Goal: Task Accomplishment & Management: Manage account settings

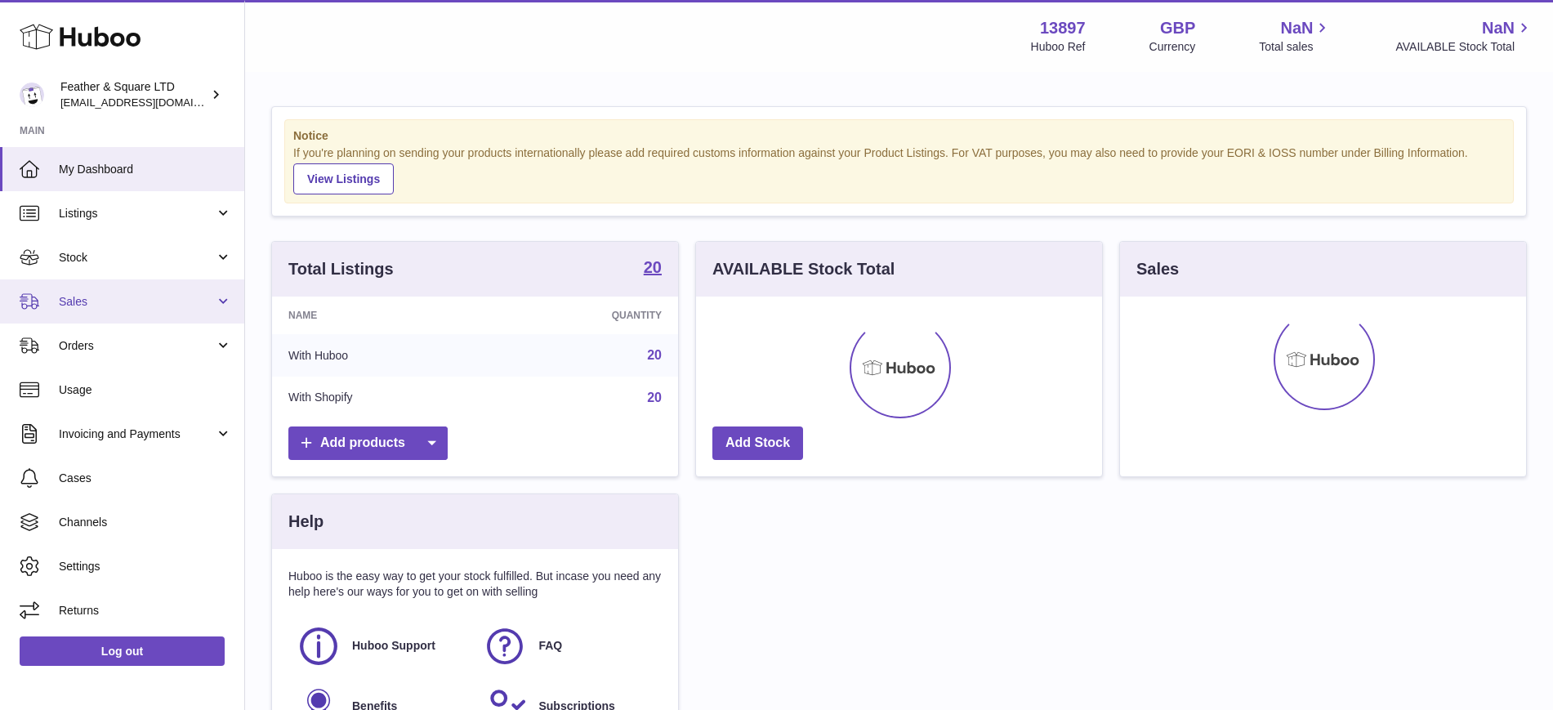
click at [54, 297] on link "Sales" at bounding box center [122, 301] width 244 height 44
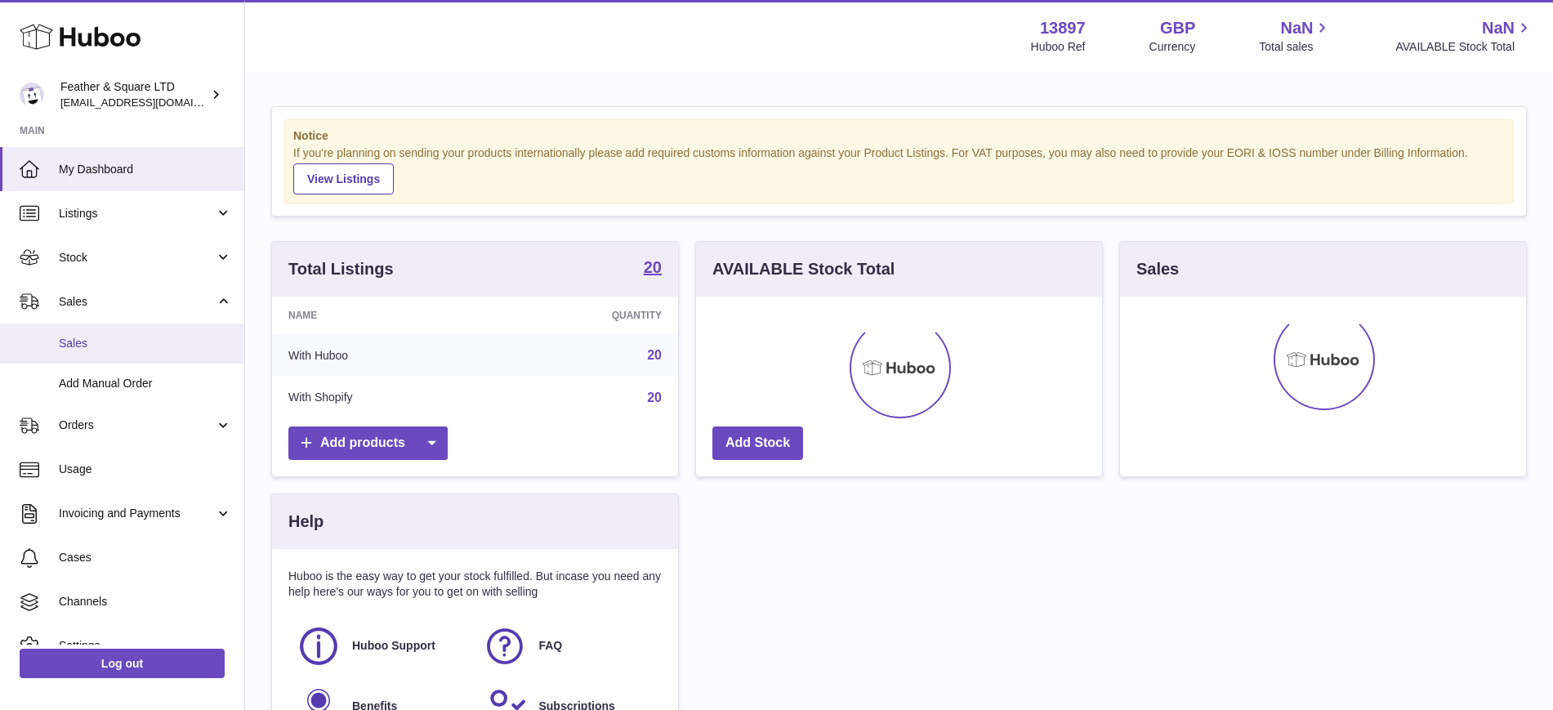
click at [94, 336] on span "Sales" at bounding box center [145, 344] width 173 height 16
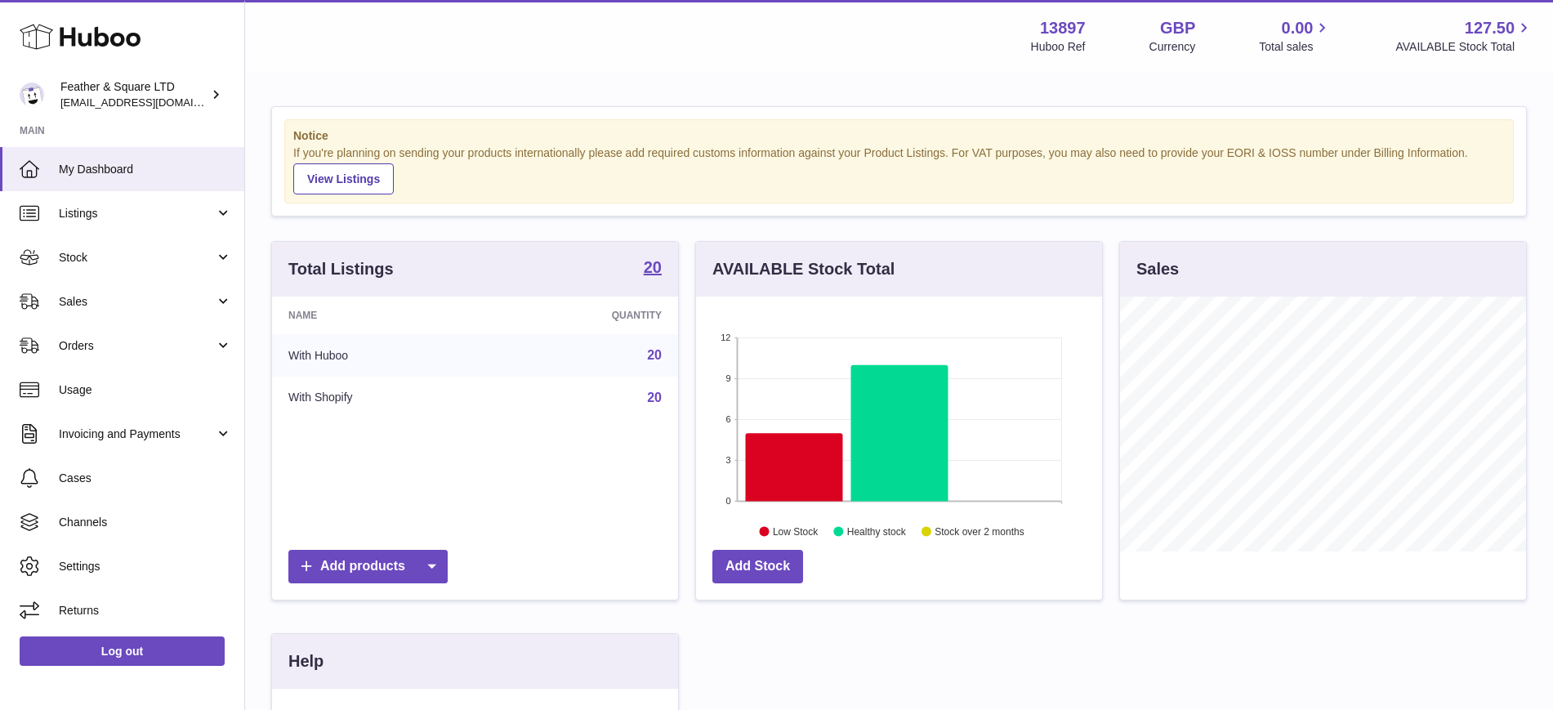
scroll to position [255, 406]
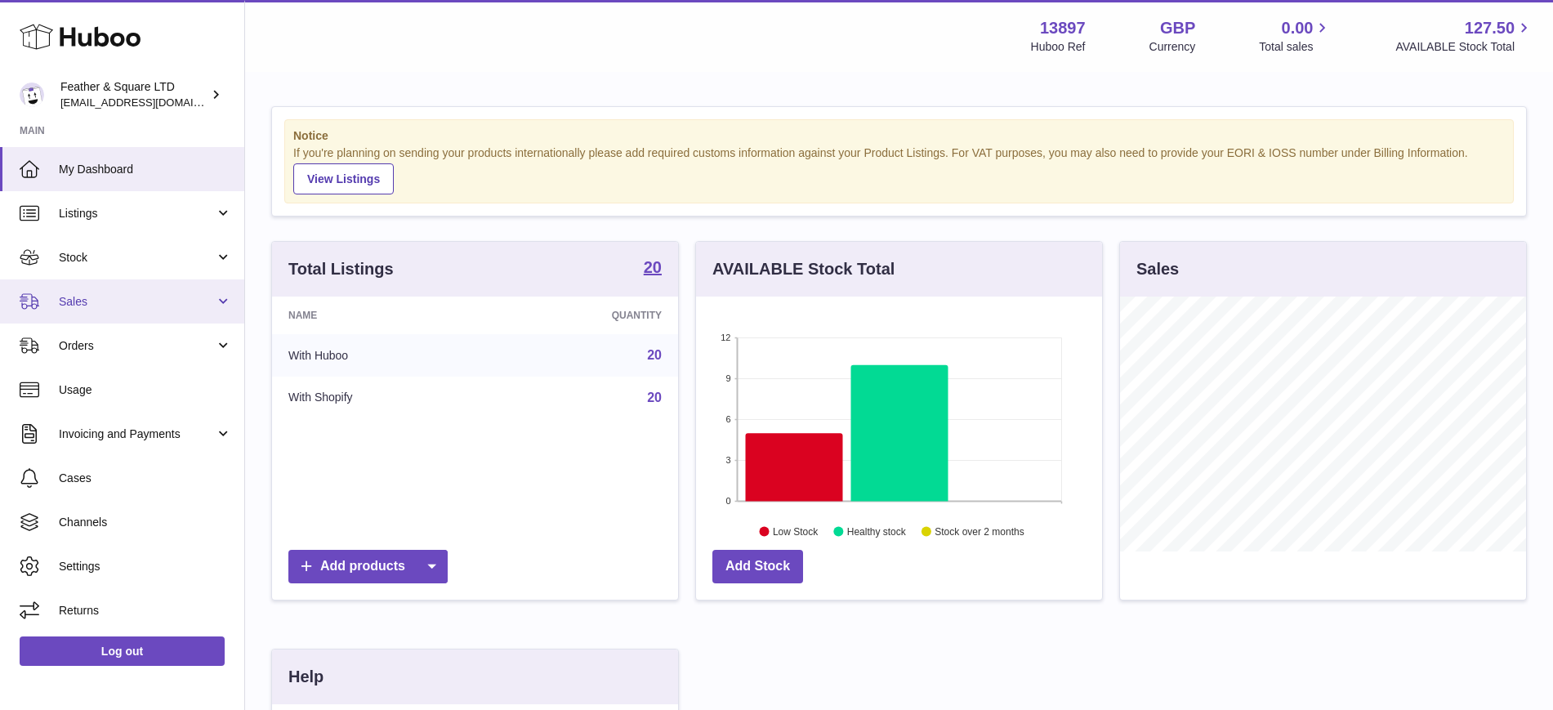
click at [119, 307] on span "Sales" at bounding box center [137, 302] width 156 height 16
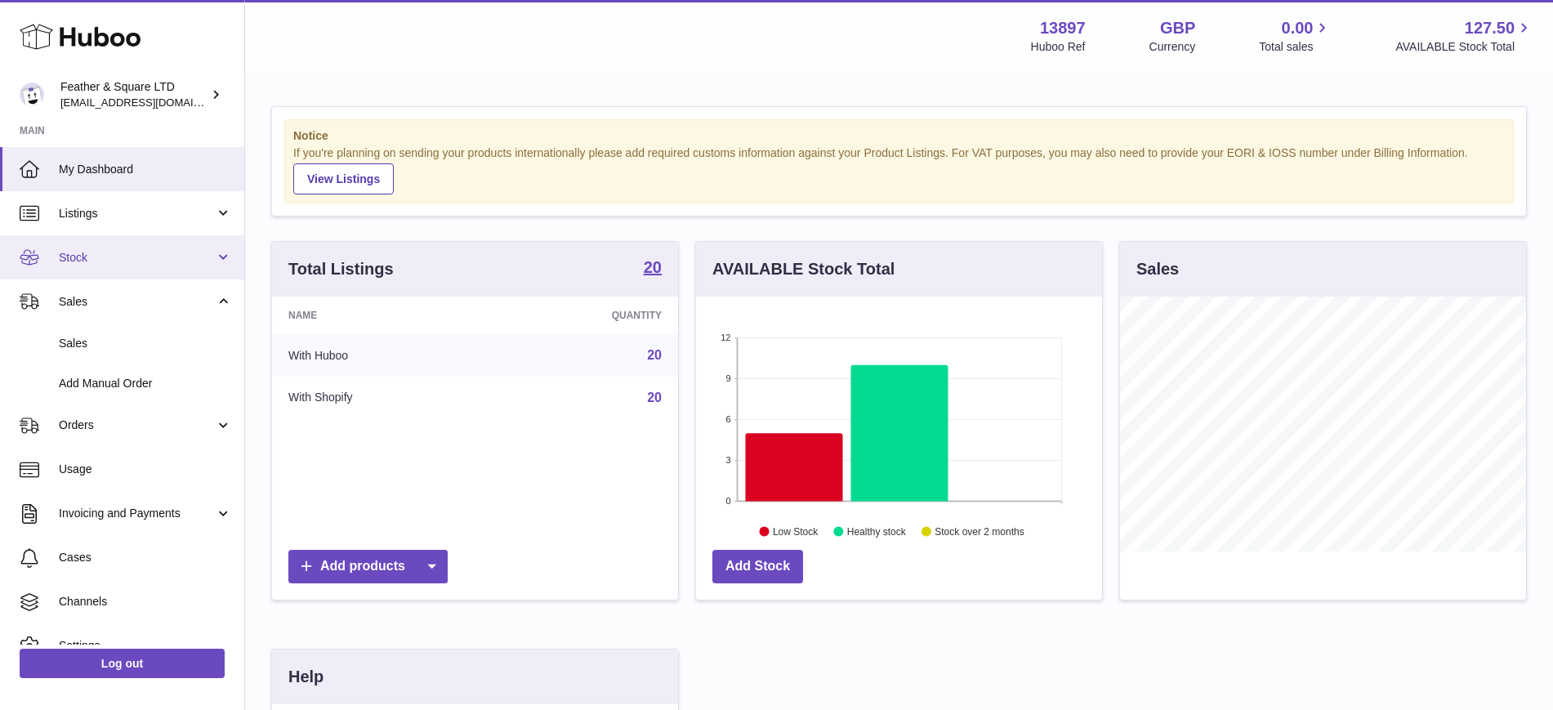
click at [114, 266] on link "Stock" at bounding box center [122, 257] width 244 height 44
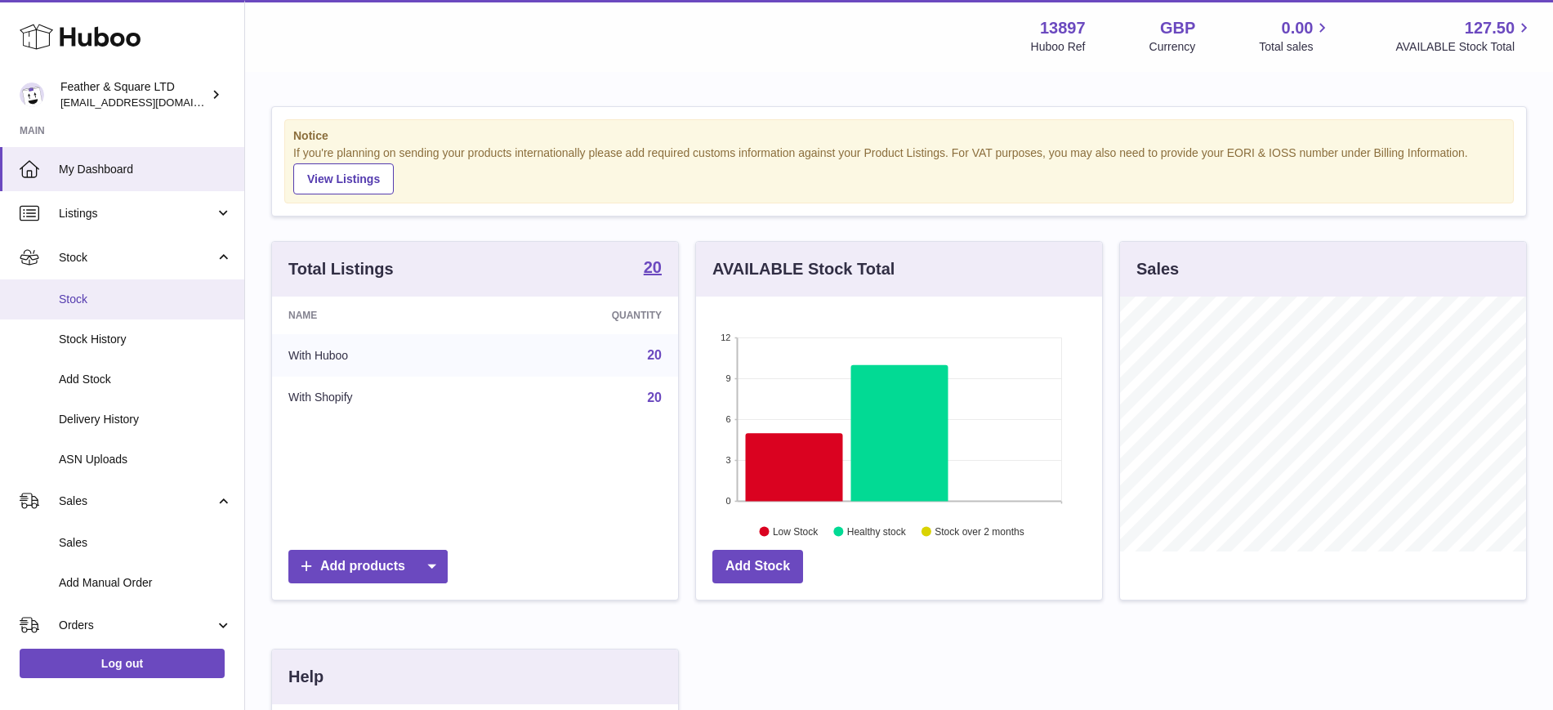
click at [103, 300] on span "Stock" at bounding box center [145, 300] width 173 height 16
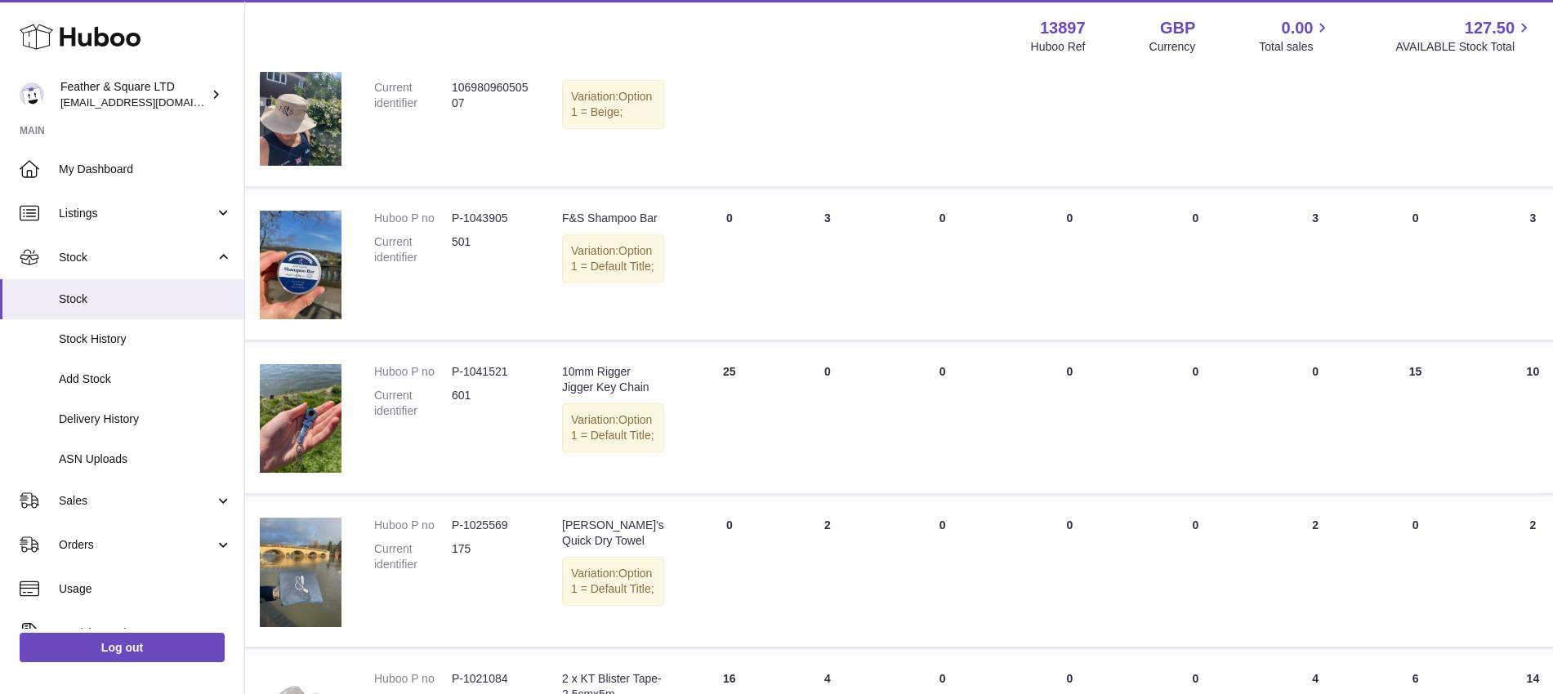
scroll to position [592, 0]
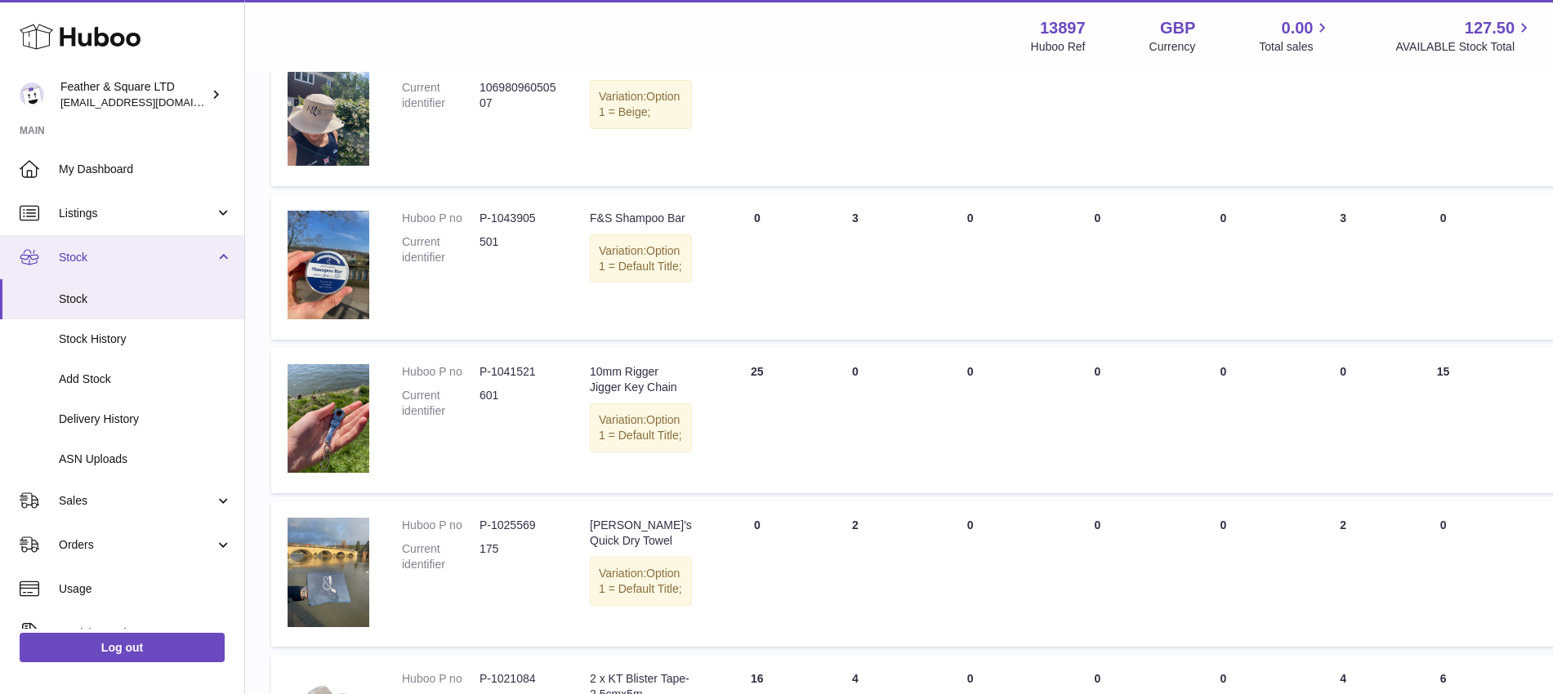
click at [87, 261] on span "Stock" at bounding box center [137, 258] width 156 height 16
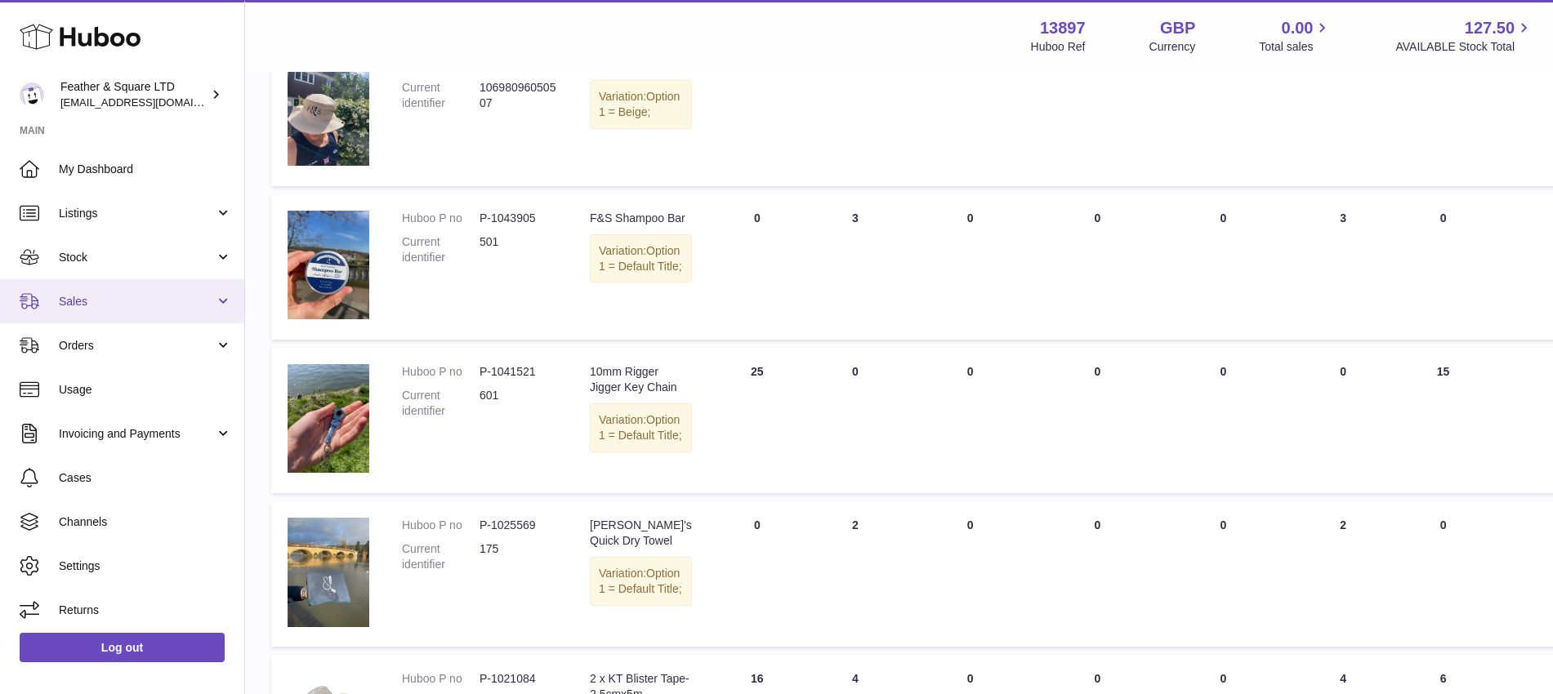
click at [83, 298] on span "Sales" at bounding box center [137, 302] width 156 height 16
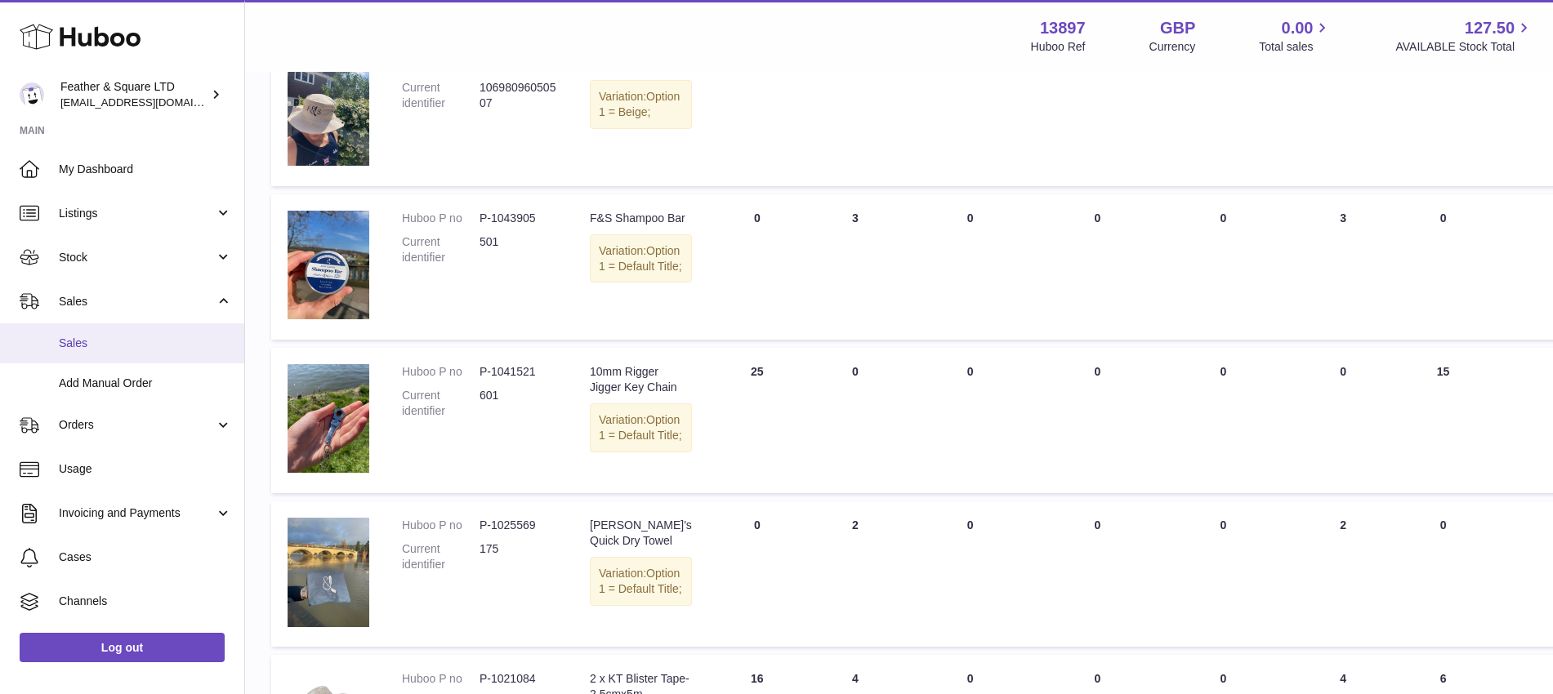
click at [90, 329] on link "Sales" at bounding box center [122, 344] width 244 height 40
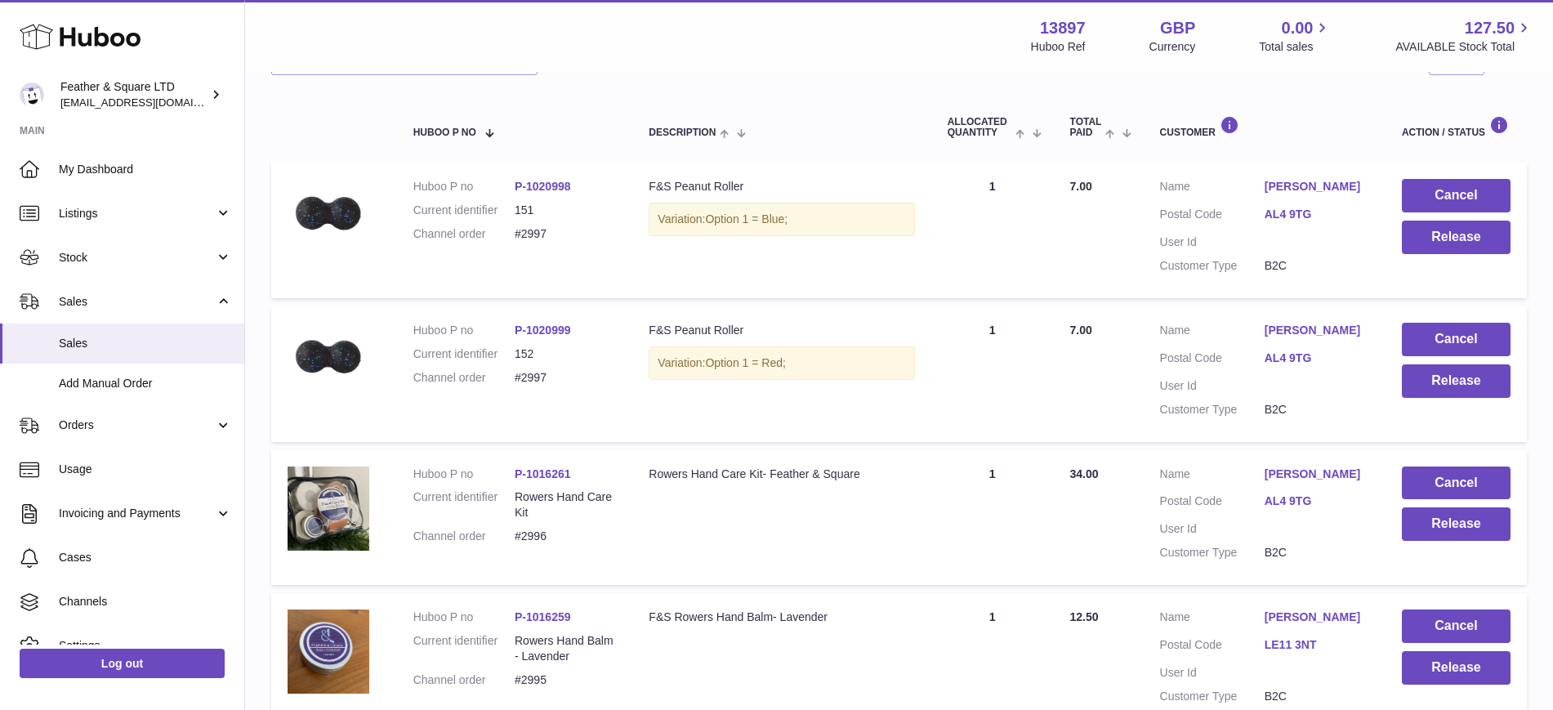
scroll to position [248, 0]
click at [1460, 191] on button "Cancel" at bounding box center [1456, 194] width 109 height 33
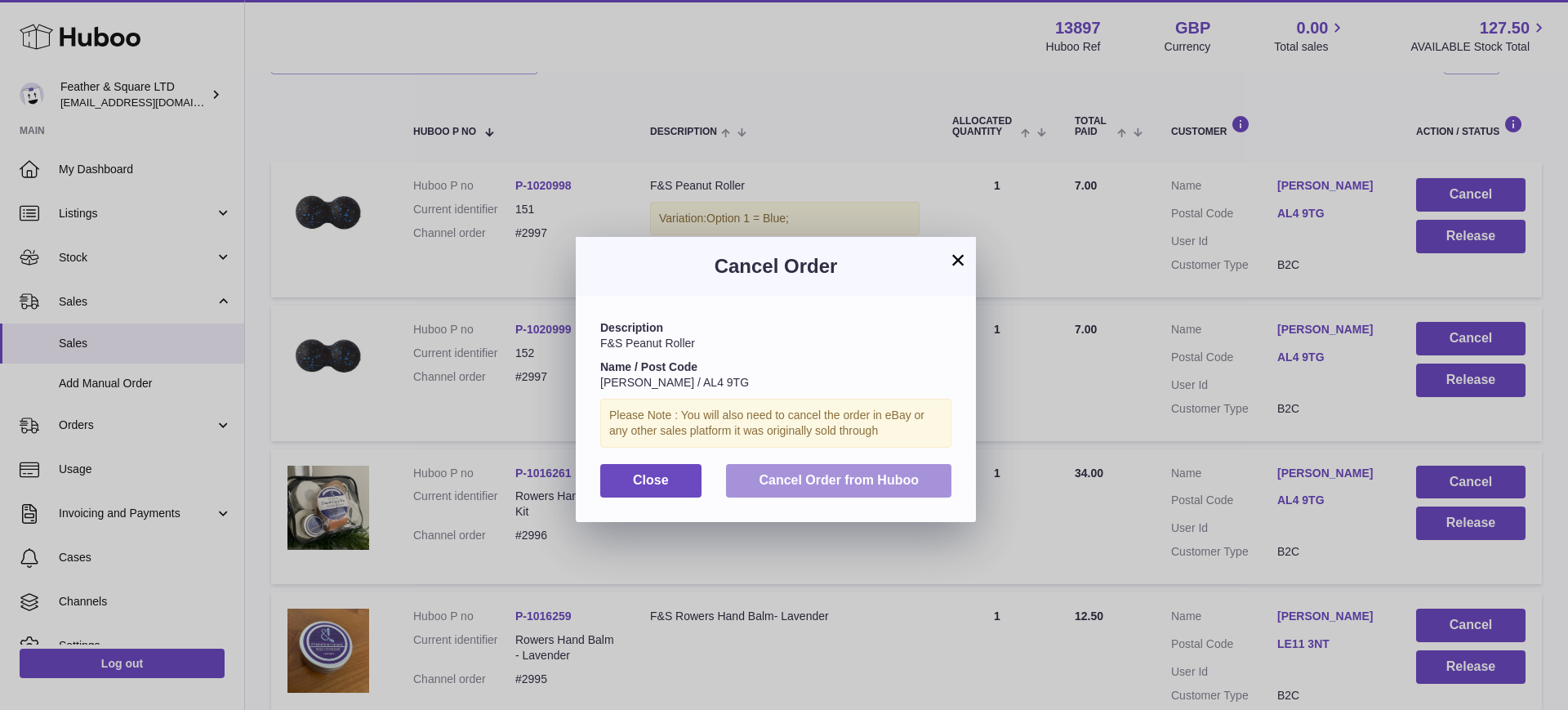
click at [878, 483] on span "Cancel Order from Huboo" at bounding box center [839, 480] width 160 height 14
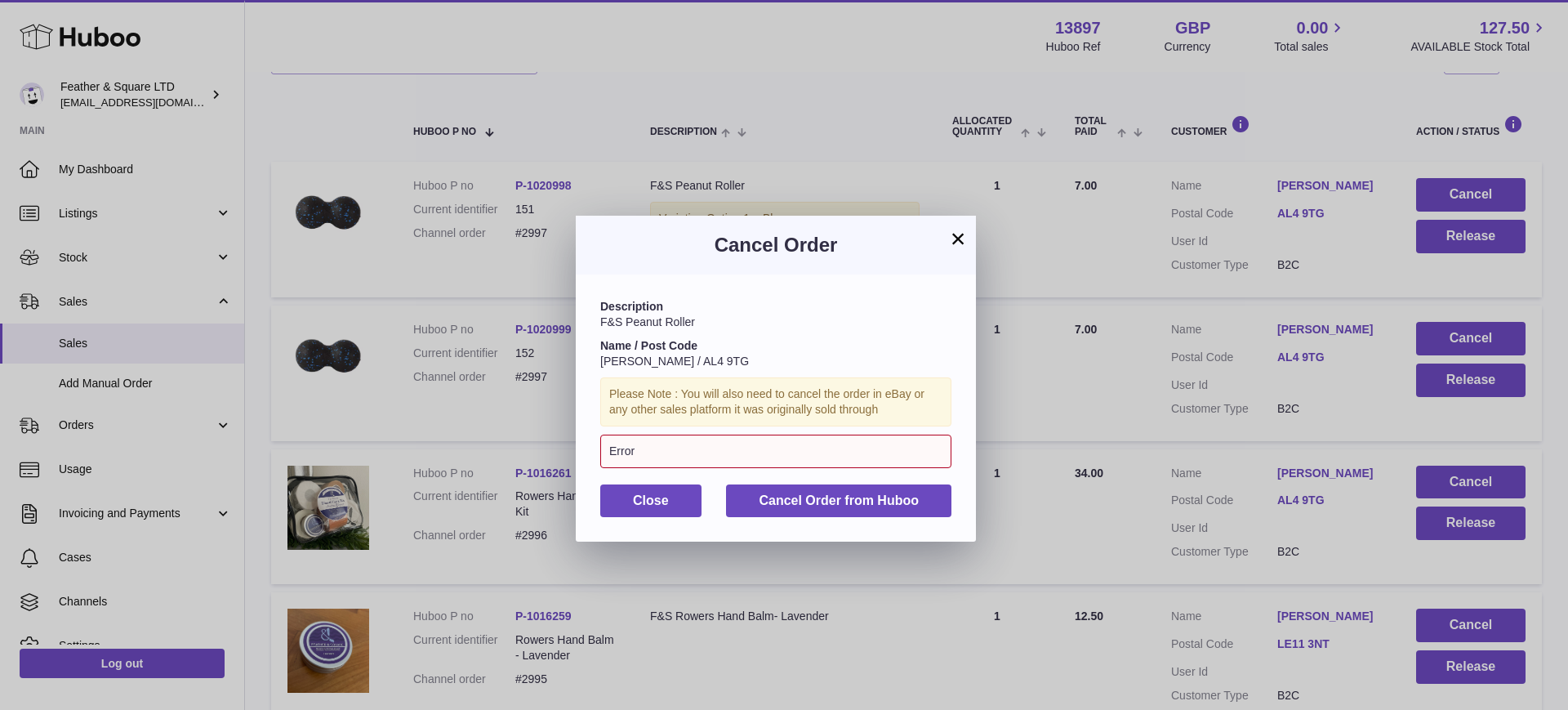
click at [952, 240] on button "×" at bounding box center [958, 239] width 20 height 20
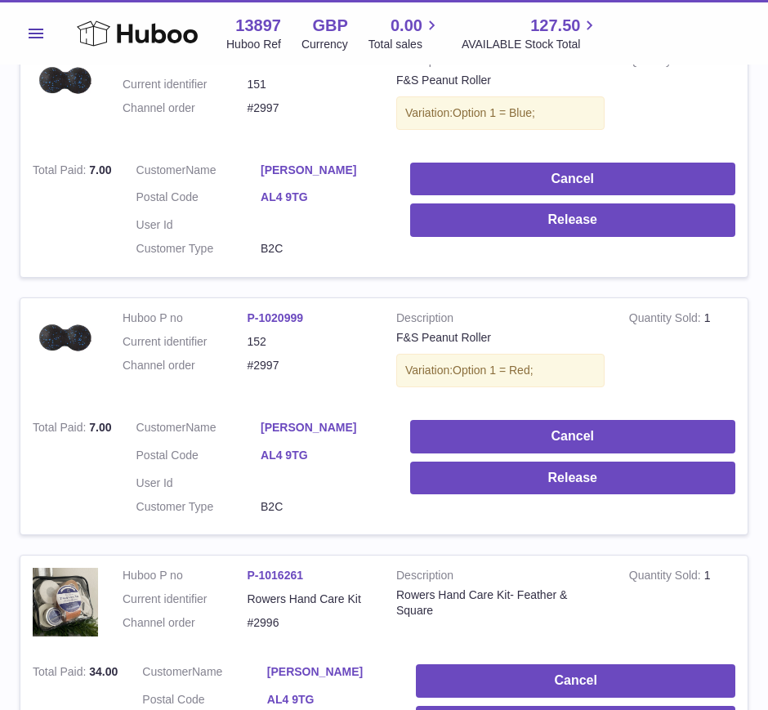
scroll to position [356, 0]
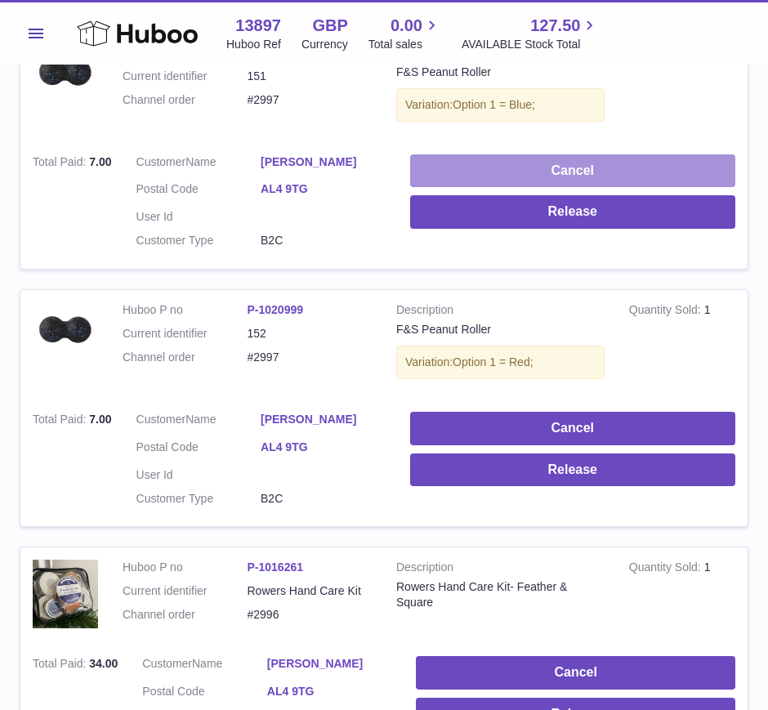
click at [438, 165] on button "Cancel" at bounding box center [572, 170] width 325 height 33
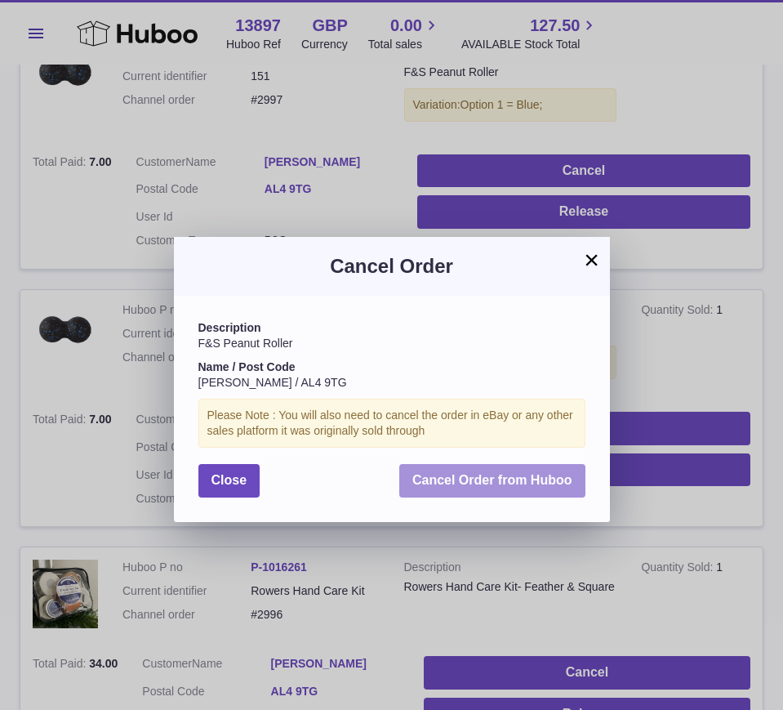
click at [435, 477] on span "Cancel Order from Huboo" at bounding box center [493, 480] width 160 height 14
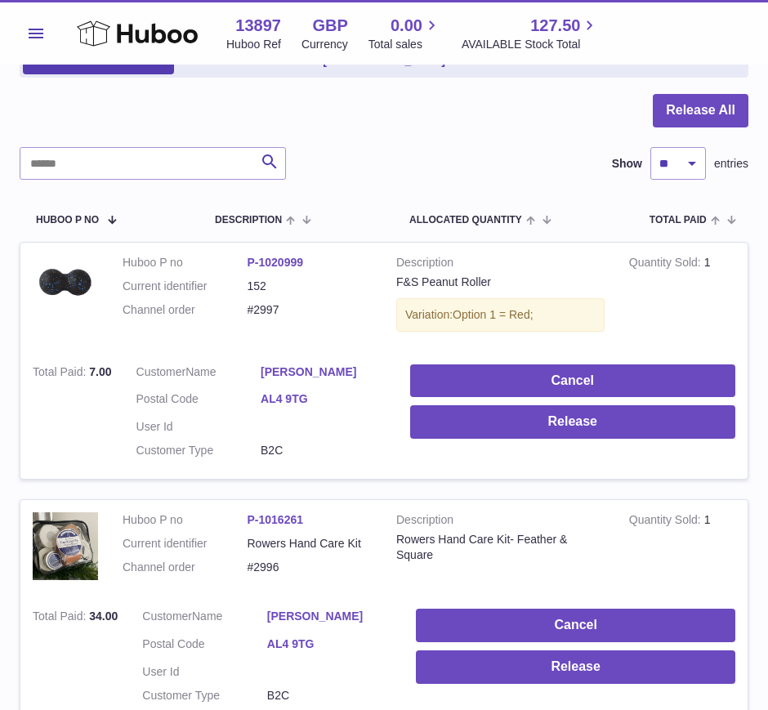
scroll to position [149, 0]
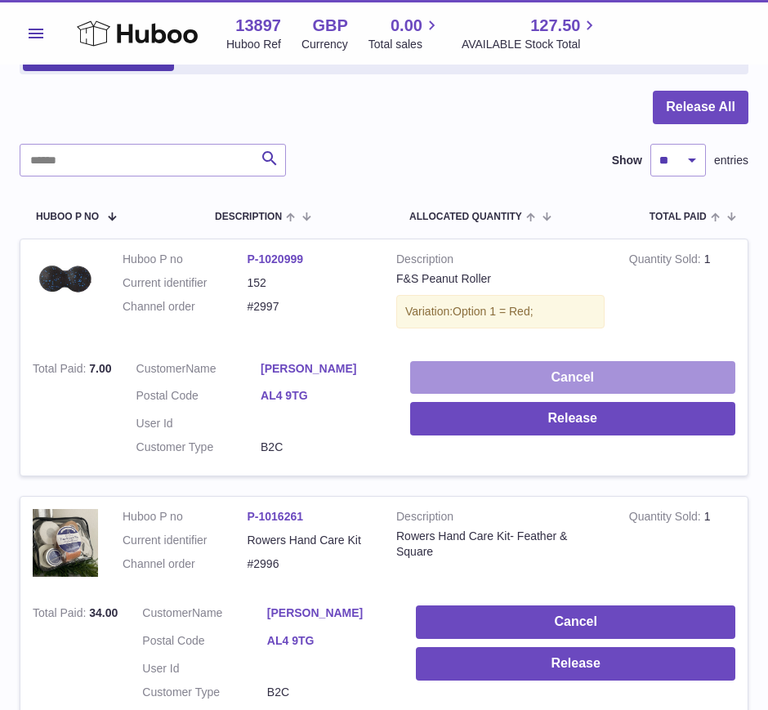
click at [502, 361] on button "Cancel" at bounding box center [572, 377] width 325 height 33
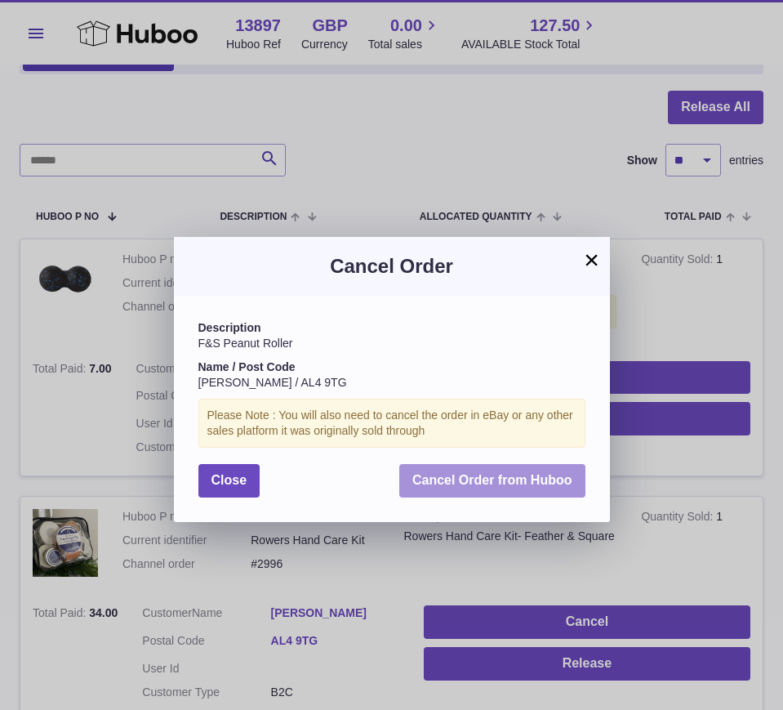
click at [440, 475] on span "Cancel Order from Huboo" at bounding box center [493, 480] width 160 height 14
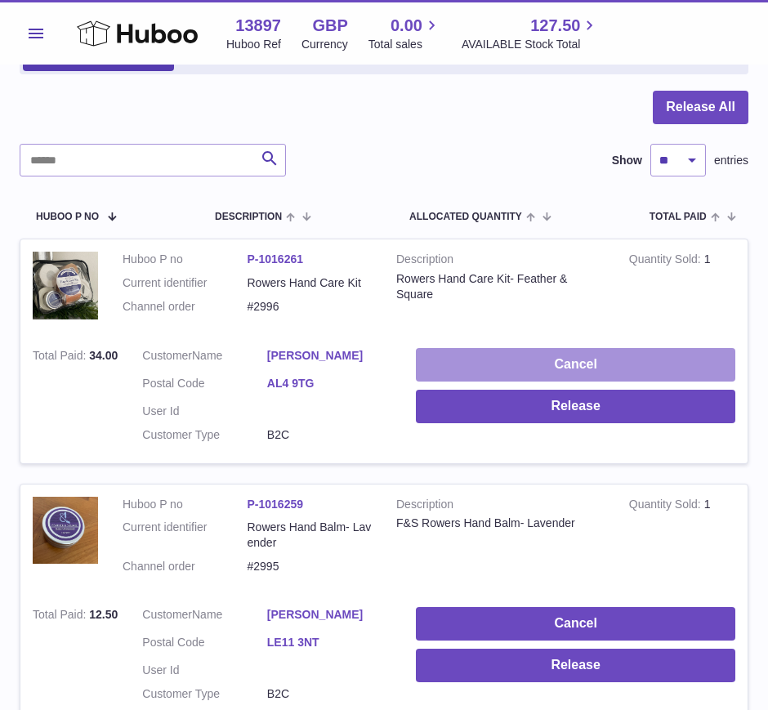
click at [489, 348] on button "Cancel" at bounding box center [575, 364] width 319 height 33
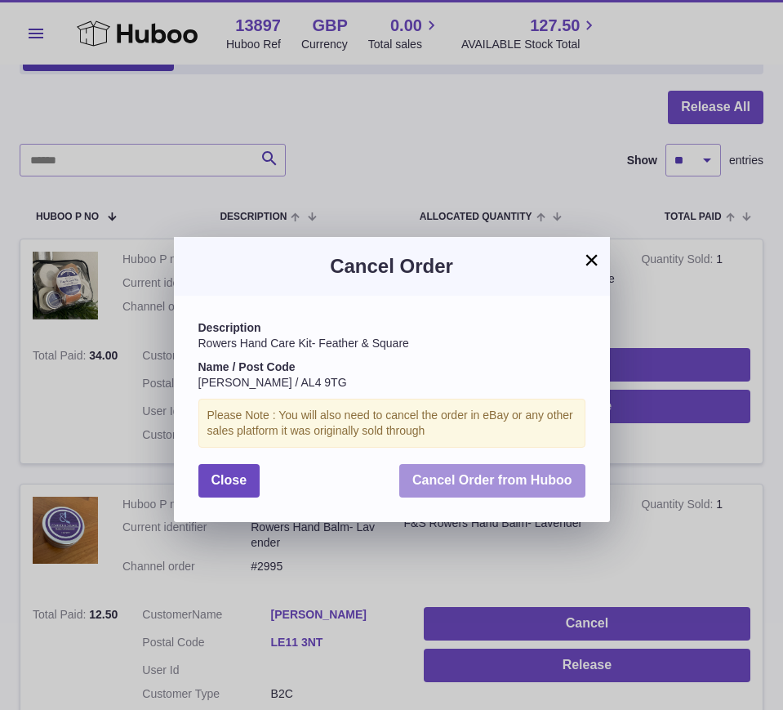
click at [455, 489] on button "Cancel Order from Huboo" at bounding box center [492, 480] width 186 height 33
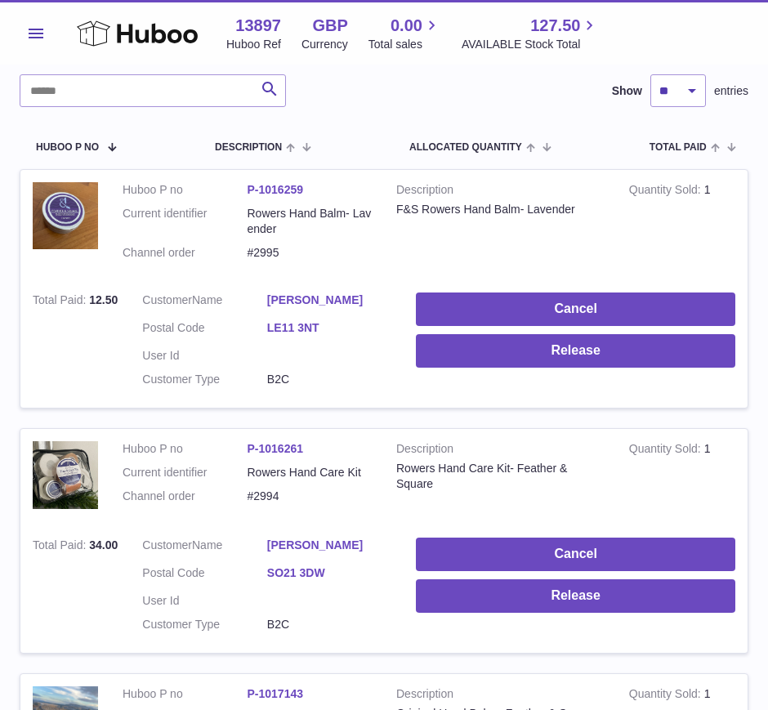
scroll to position [227, 0]
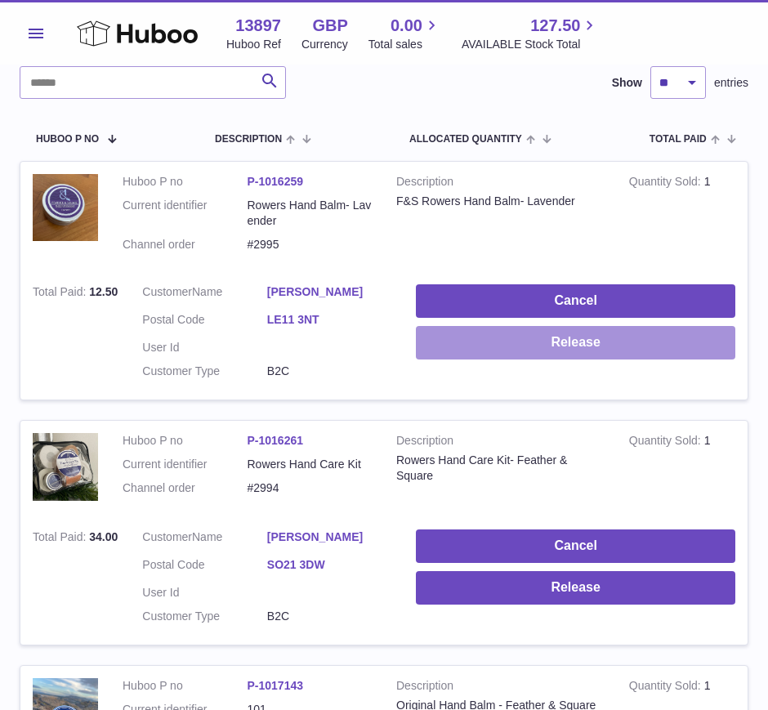
click at [513, 328] on button "Release" at bounding box center [575, 342] width 319 height 33
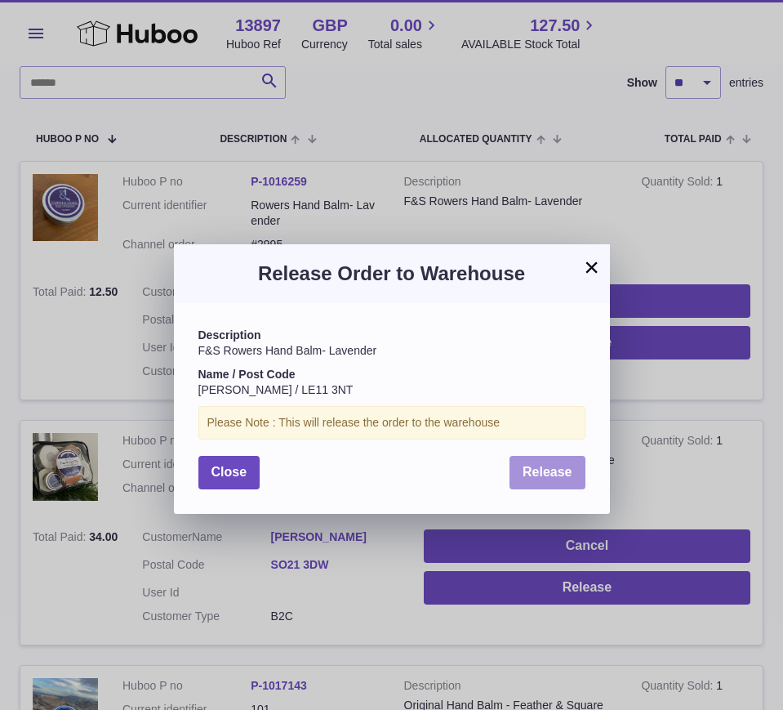
click at [551, 460] on button "Release" at bounding box center [548, 472] width 76 height 33
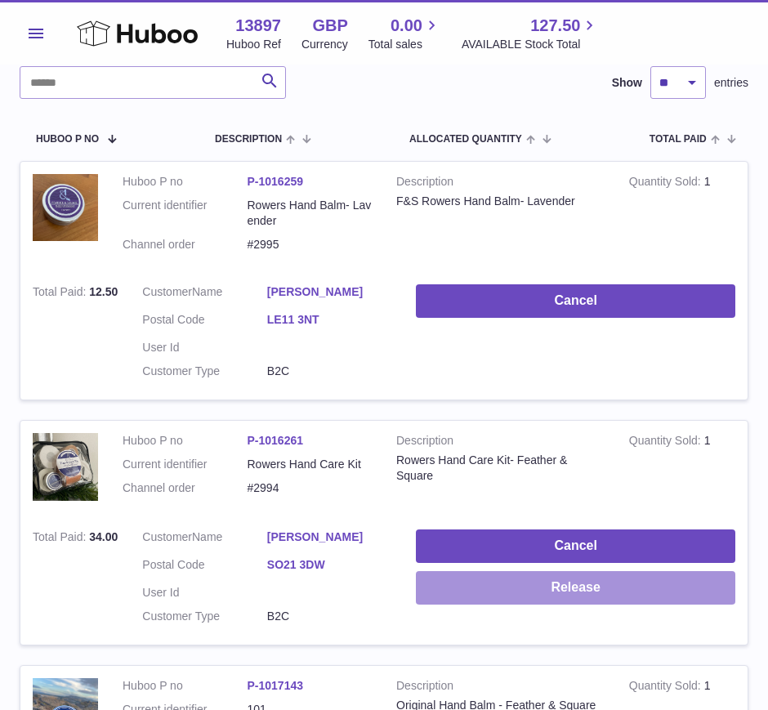
click at [496, 579] on button "Release" at bounding box center [575, 587] width 319 height 33
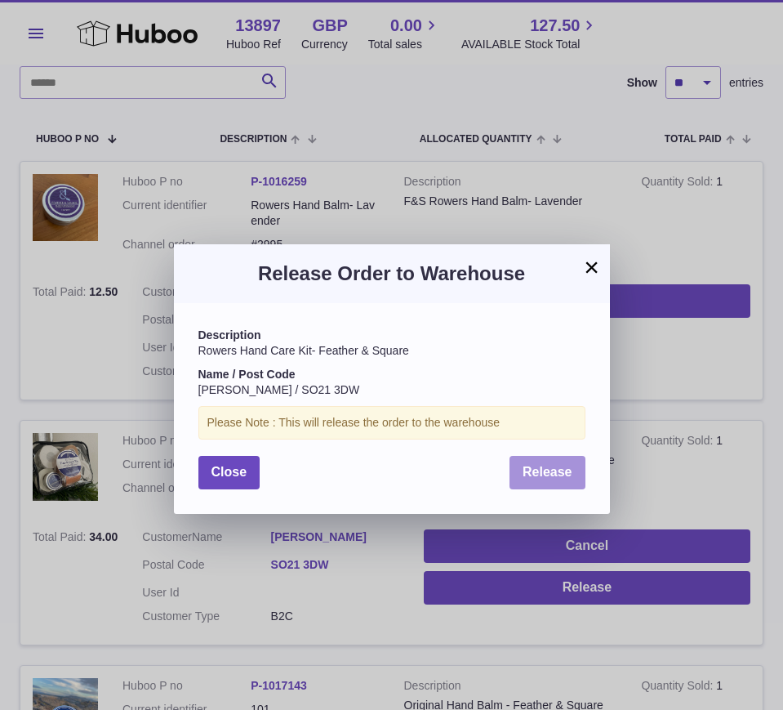
click at [528, 474] on span "Release" at bounding box center [548, 472] width 50 height 14
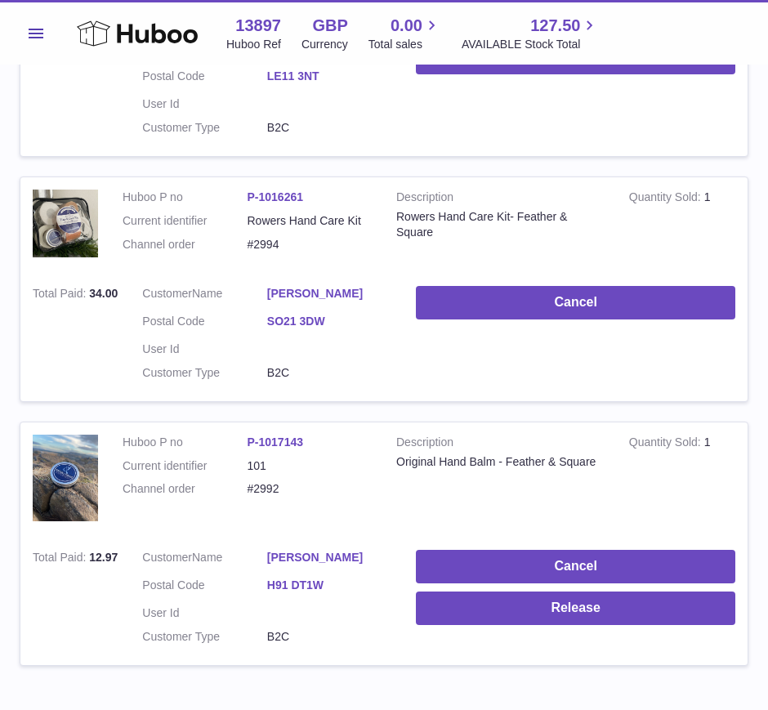
scroll to position [467, 0]
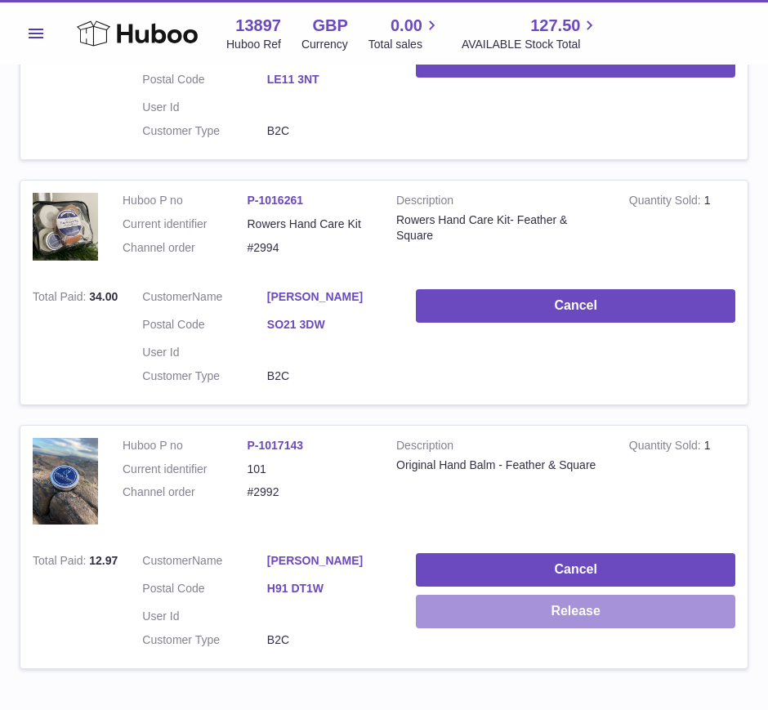
click at [502, 597] on button "Release" at bounding box center [575, 611] width 319 height 33
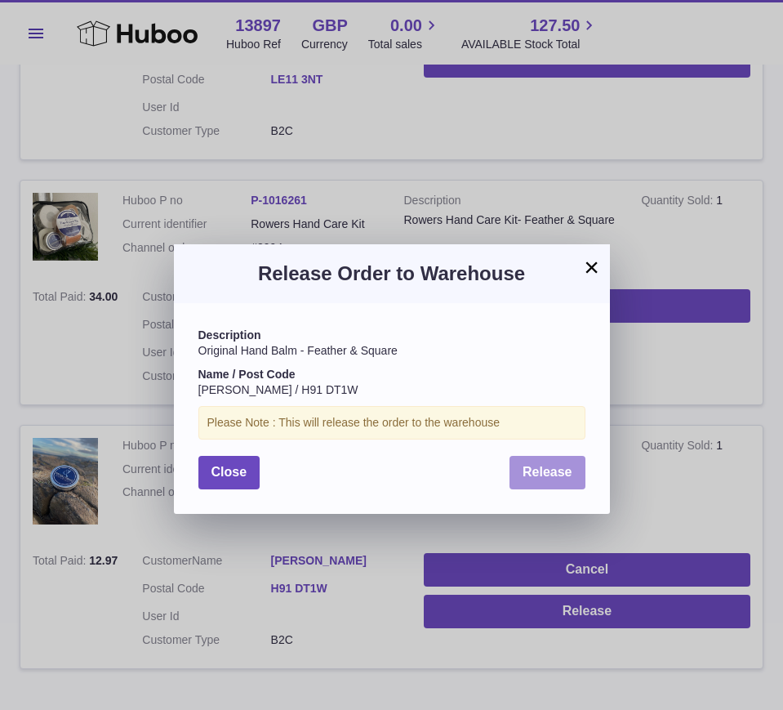
click at [531, 469] on span "Release" at bounding box center [548, 472] width 50 height 14
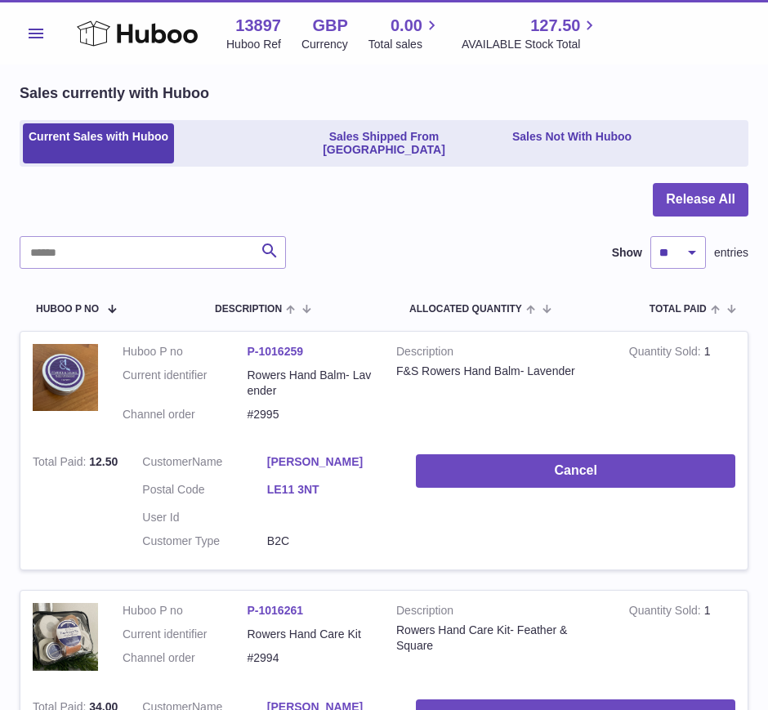
scroll to position [0, 0]
